Goal: Transaction & Acquisition: Purchase product/service

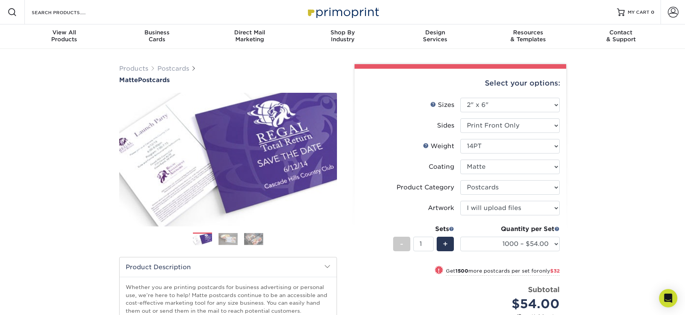
select select "2.00x6.00"
select select "9b7272e0-d6c8-4c3c-8e97-d3a1bcdab858"
select select "upload"
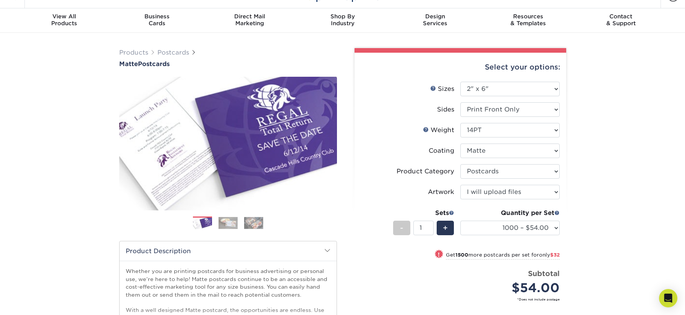
click at [539, 228] on select "1000 – $54.00 2500 – $86.00 5000 – $130.00 10000 – $247.00 15000 – $364.00 2000…" at bounding box center [509, 228] width 99 height 15
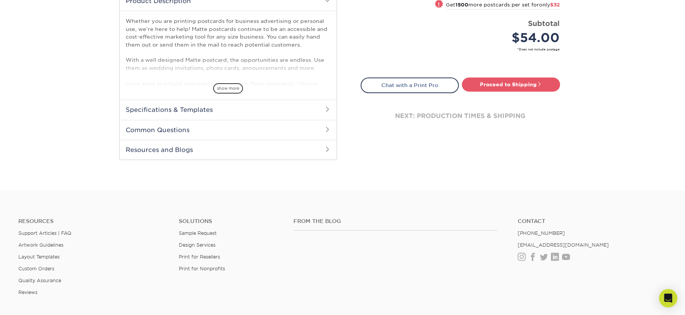
scroll to position [261, 0]
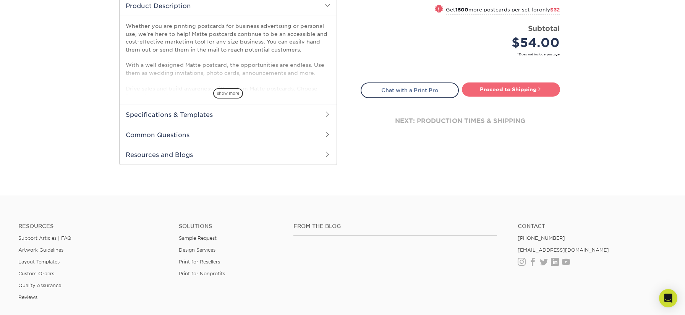
click at [538, 88] on span at bounding box center [538, 88] width 5 height 5
type input "Set 1"
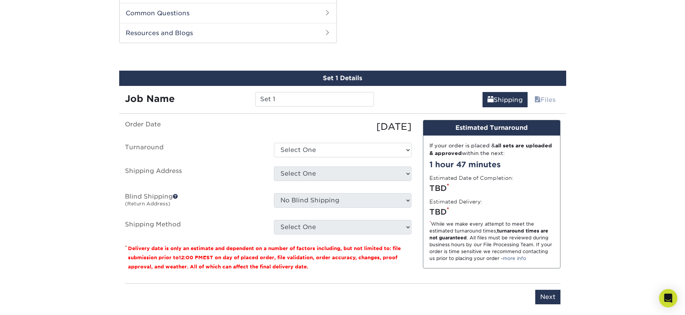
scroll to position [389, 0]
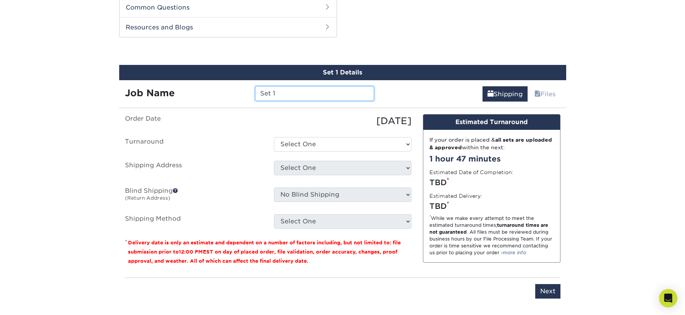
click at [274, 95] on input "Set 1" at bounding box center [314, 93] width 119 height 15
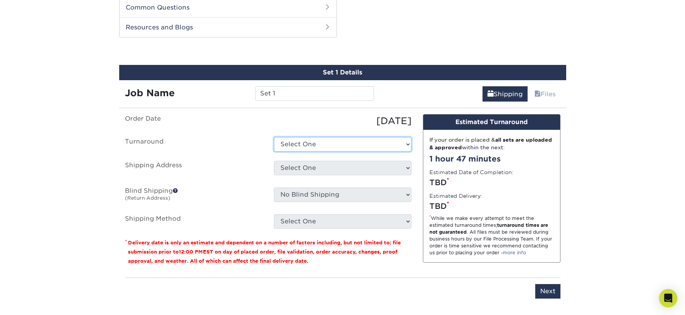
click at [402, 147] on select "Select One 2-4 Business Days 2 Day Next Business Day" at bounding box center [342, 144] width 137 height 15
select select "63c18962-4db5-46c5-ada9-19d990879cd3"
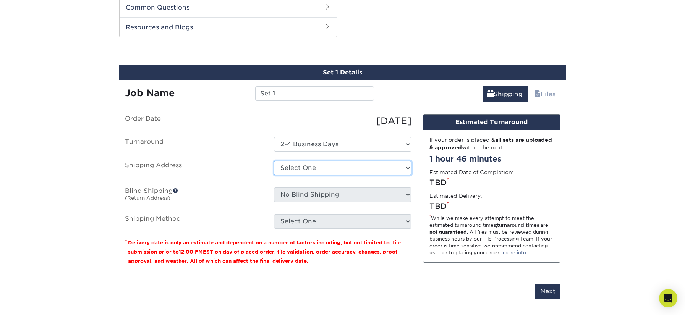
click at [402, 166] on select "Select One + Add New Address - Login" at bounding box center [342, 168] width 137 height 15
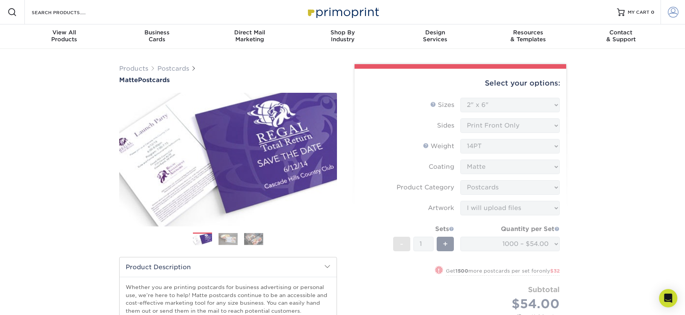
click at [667, 11] on span at bounding box center [672, 12] width 11 height 11
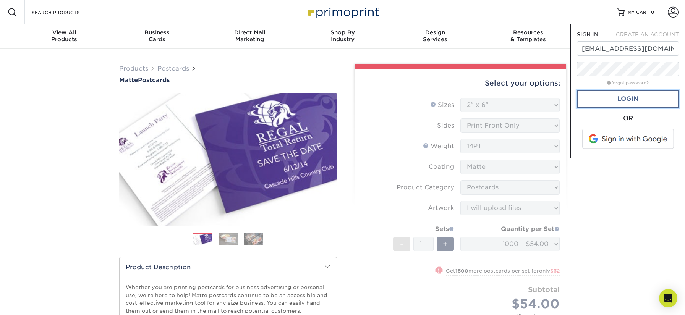
click at [594, 104] on link "Login" at bounding box center [628, 99] width 102 height 18
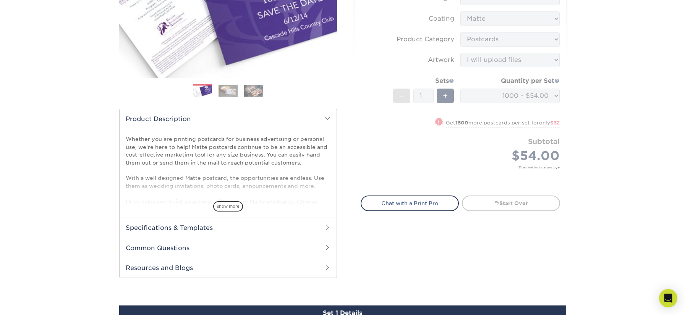
scroll to position [93, 0]
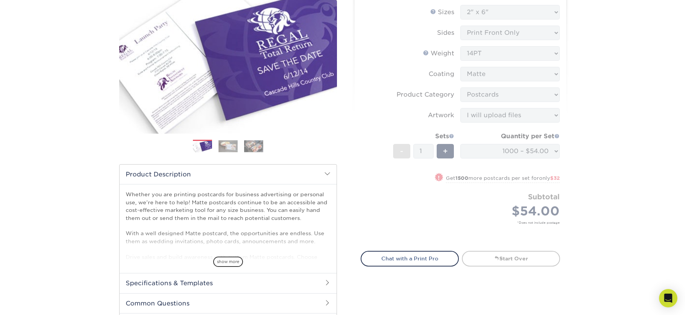
click at [635, 183] on div "Products Postcards Matte Postcards Next $" at bounding box center [342, 284] width 685 height 657
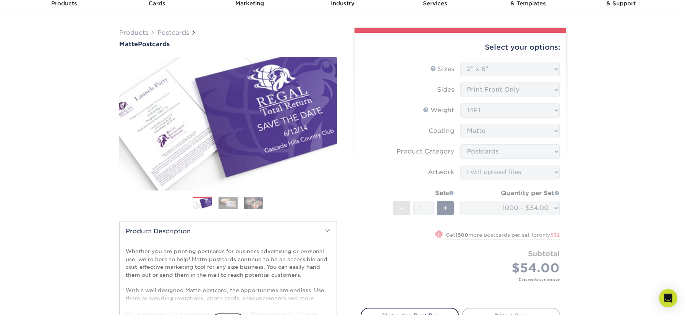
scroll to position [0, 0]
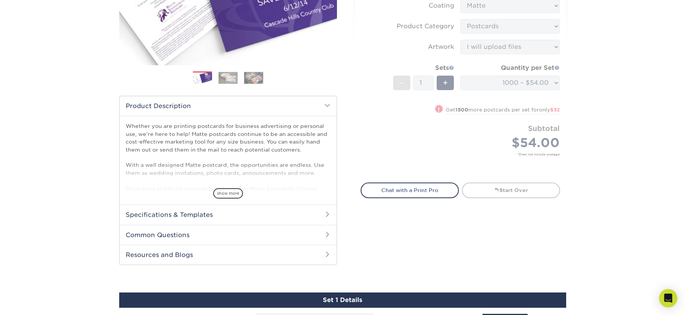
scroll to position [366, 0]
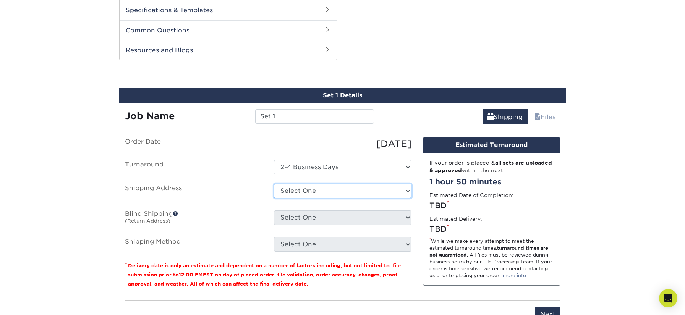
click at [401, 184] on select "Select One 920 3RD AVE, MANHATTAN, NY 327 PARK AVE S, NEW YORK, NY 134 W 26TH S…" at bounding box center [342, 191] width 137 height 15
select select "279682"
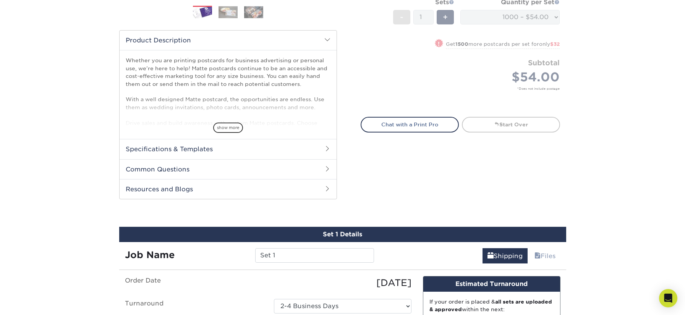
scroll to position [486, 0]
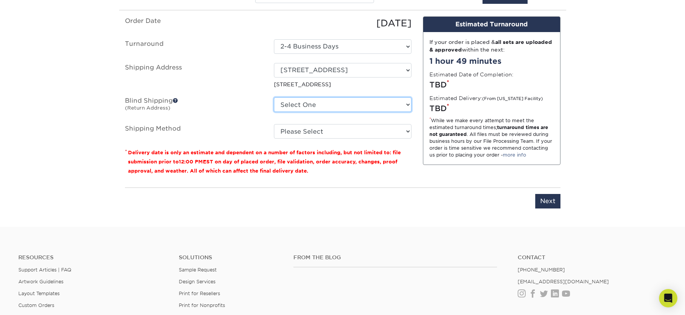
click at [409, 107] on select "Select One 920 3RD AVE, MANHATTAN, NY 327 PARK AVE S, NEW YORK, NY 134 W 26TH S…" at bounding box center [342, 104] width 137 height 15
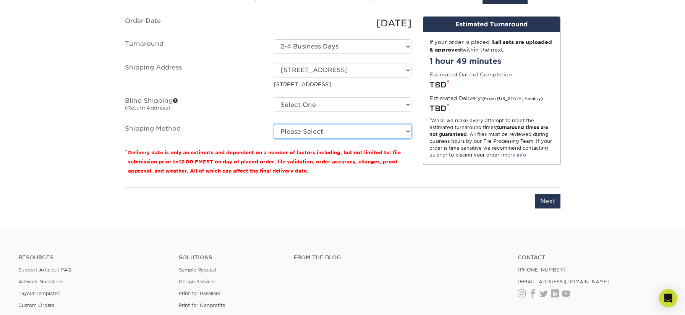
click at [361, 132] on select "Please Select Ground Shipping (+$25.00) 3 Day Shipping Service (+$27.54) 2 Day …" at bounding box center [342, 131] width 137 height 15
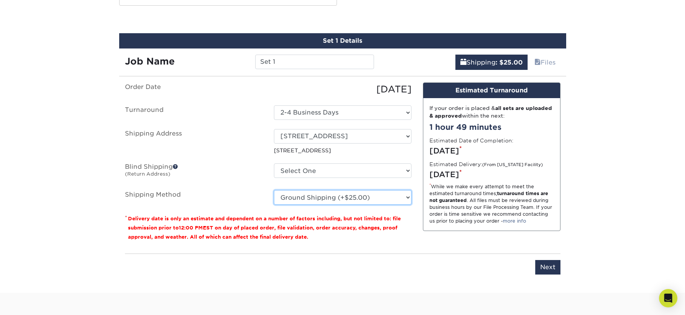
scroll to position [419, 0]
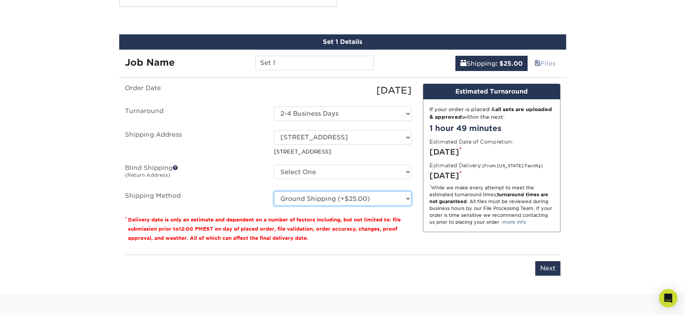
click at [402, 197] on select "Please Select Ground Shipping (+$25.00) 3 Day Shipping Service (+$27.54) 2 Day …" at bounding box center [342, 198] width 137 height 15
click at [397, 207] on fieldset "Order Date 08/27/2025 Turnaround Select One 2-4 Business Days 2 Day Next Busine…" at bounding box center [268, 149] width 286 height 131
click at [403, 199] on select "Please Select Ground Shipping (+$25.00) 3 Day Shipping Service (+$27.54) 2 Day …" at bounding box center [342, 198] width 137 height 15
select select "03"
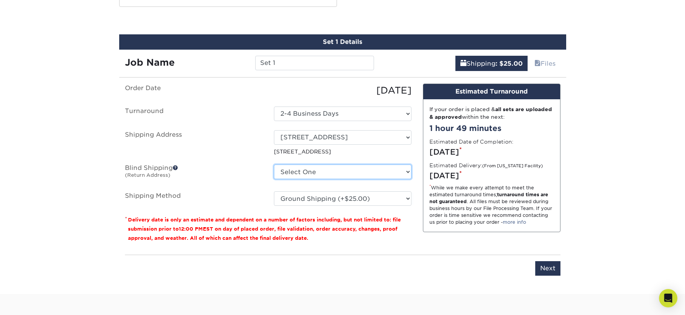
click at [383, 171] on select "Select One 920 3RD AVE, MANHATTAN, NY 327 PARK AVE S, NEW YORK, NY 134 W 26TH S…" at bounding box center [342, 172] width 137 height 15
click at [404, 170] on select "Select One 920 3RD AVE, MANHATTAN, NY 327 PARK AVE S, NEW YORK, NY 134 W 26TH S…" at bounding box center [342, 172] width 137 height 15
click at [544, 267] on input "Next" at bounding box center [547, 268] width 25 height 15
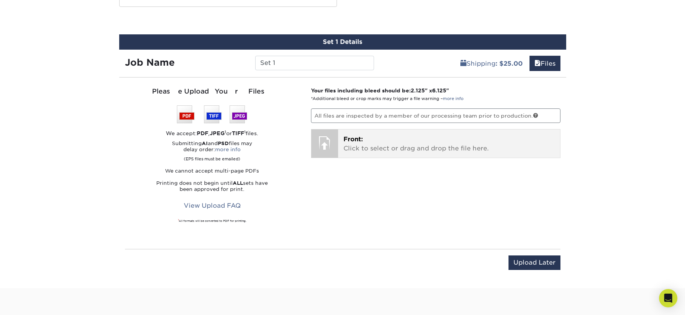
click at [404, 146] on p "Front: Click to select or drag and drop the file here." at bounding box center [448, 144] width 211 height 18
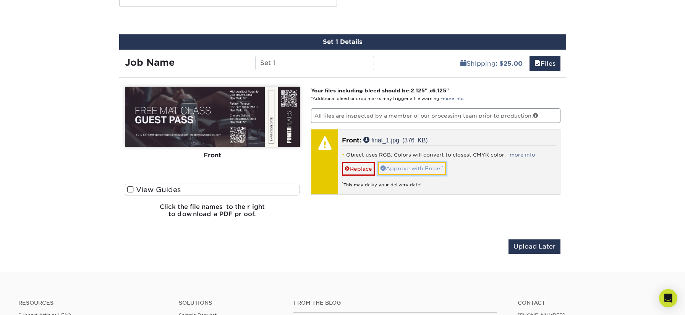
click at [408, 167] on link "Approve with Errors *" at bounding box center [412, 168] width 68 height 13
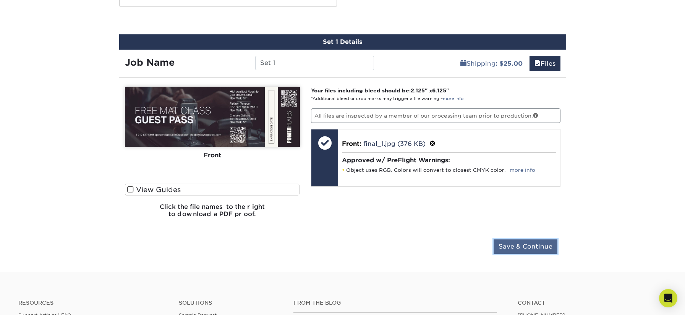
click at [529, 250] on input "Save & Continue" at bounding box center [525, 246] width 64 height 15
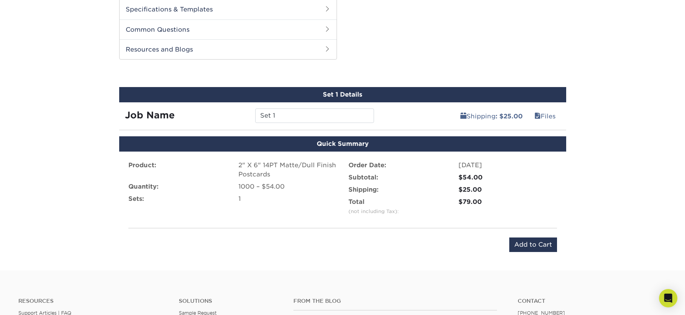
scroll to position [401, 0]
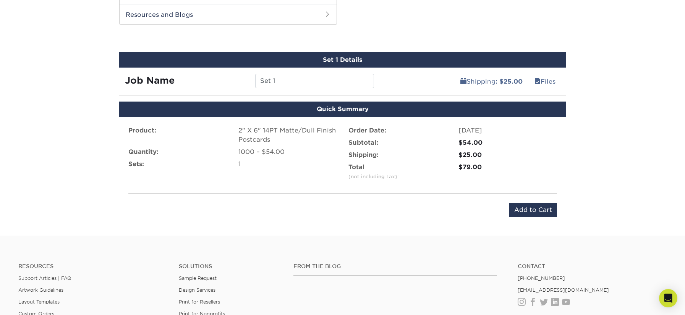
click at [384, 152] on div "Shipping:" at bounding box center [398, 154] width 110 height 9
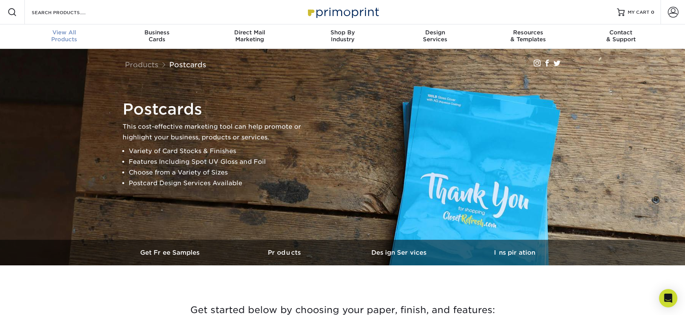
click at [68, 36] on div "View All Products" at bounding box center [64, 36] width 93 height 14
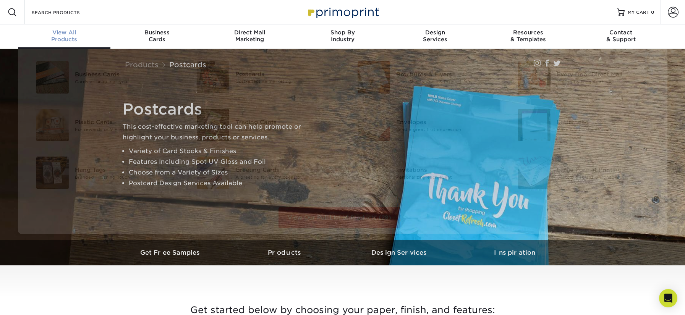
click at [63, 42] on div "View All Products" at bounding box center [64, 36] width 93 height 14
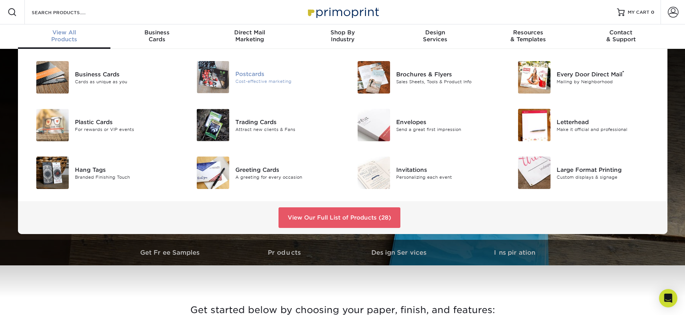
click at [255, 80] on div "Cost-effective marketing" at bounding box center [285, 81] width 101 height 6
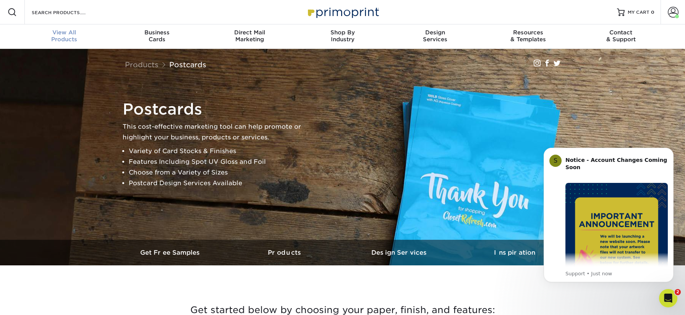
click at [68, 39] on div "View All Products" at bounding box center [64, 36] width 93 height 14
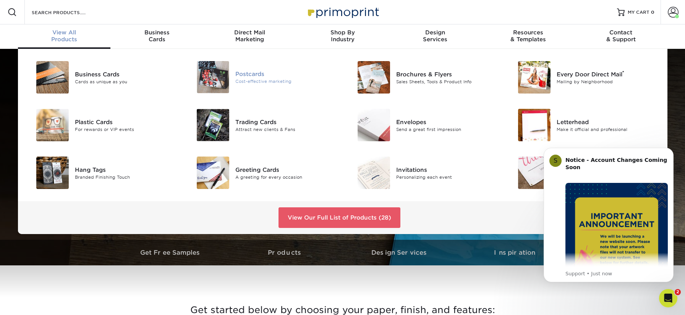
click at [249, 76] on div "Postcards" at bounding box center [285, 74] width 101 height 8
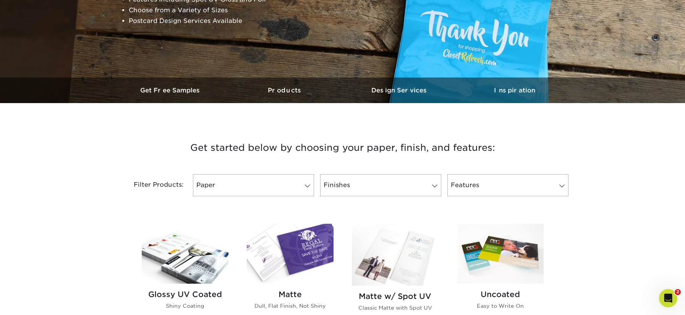
click at [289, 263] on img at bounding box center [290, 254] width 87 height 60
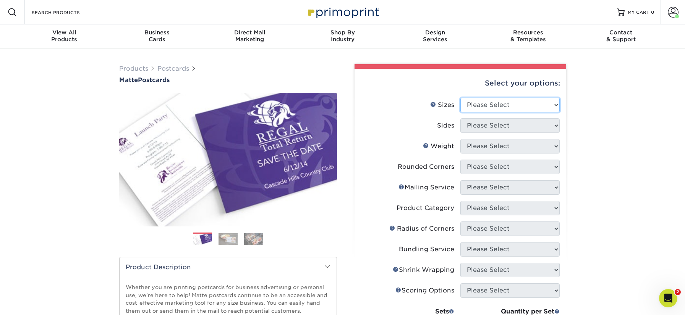
click at [550, 104] on select "Please Select 1.5" x 7" 2" x 4" 2" x 6" 2" x 7" 2" x 8" 2.12" x 5.5" 2.125" x 5…" at bounding box center [509, 105] width 99 height 15
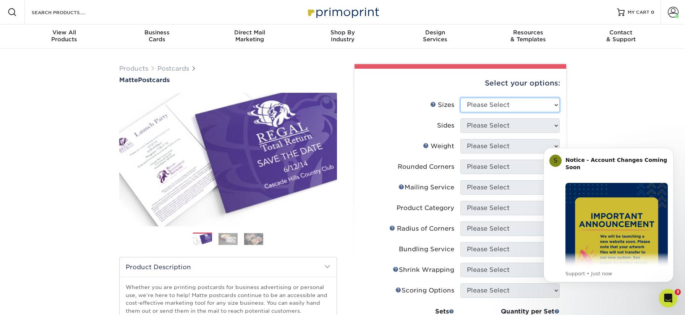
select select "2.00x6.00"
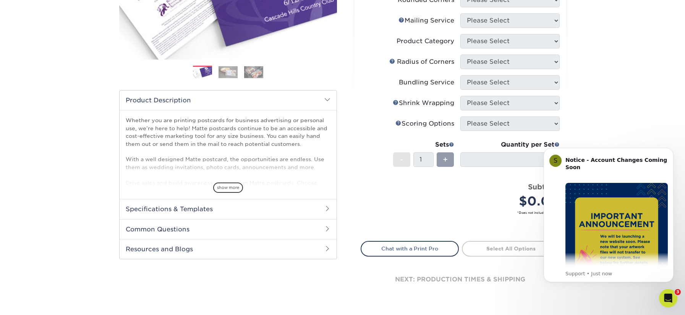
scroll to position [255, 0]
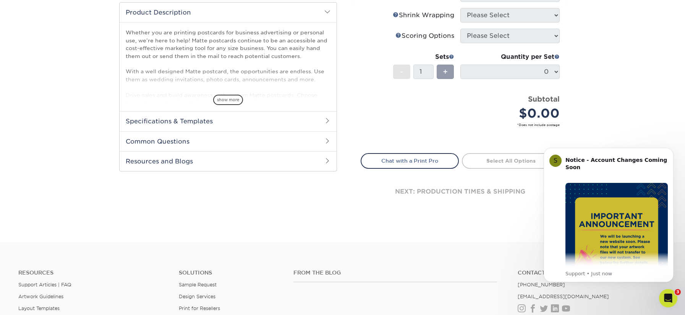
click at [328, 116] on h2 "Specifications & Templates" at bounding box center [228, 121] width 217 height 20
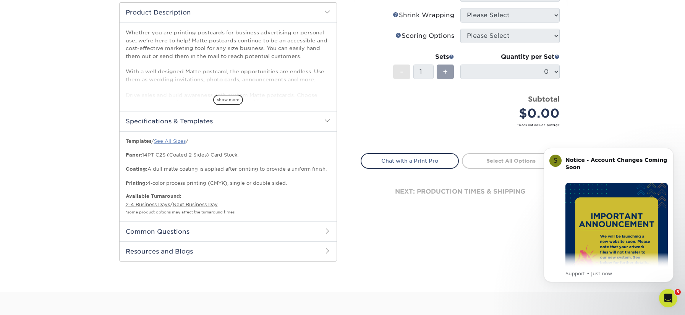
click at [169, 144] on link "See All Sizes" at bounding box center [170, 141] width 32 height 6
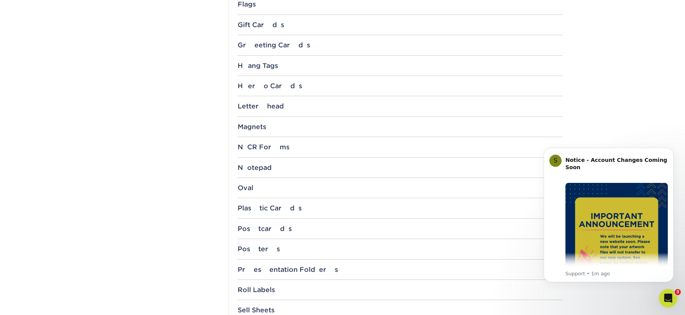
scroll to position [606, 0]
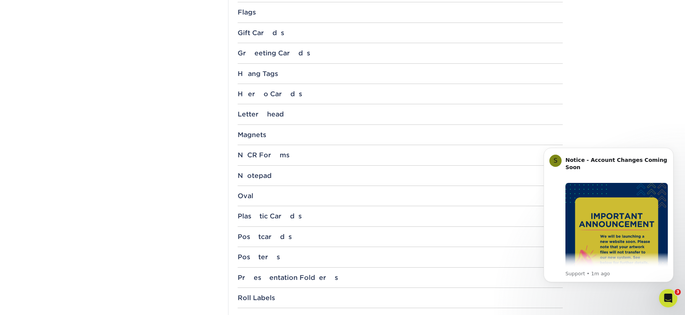
click at [268, 241] on div "Postcards 1.5" x 7" 2" x 4" 2" x 6" 2" x 8" 3" x 3" 3.5" x 3.5" 3.5" x 4" 3.5" …" at bounding box center [400, 240] width 325 height 14
click at [266, 239] on div "Postcards" at bounding box center [400, 237] width 325 height 8
click at [252, 271] on link "2" x 6"" at bounding box center [253, 273] width 18 height 6
click at [82, 75] on section "Templates Instagram Facebook Twitter Templates Contact Custom Orders Sample Req…" at bounding box center [342, 139] width 685 height 1392
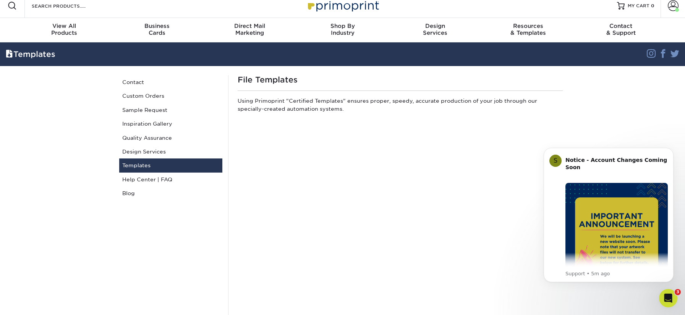
scroll to position [16, 0]
